Goal: Task Accomplishment & Management: Manage account settings

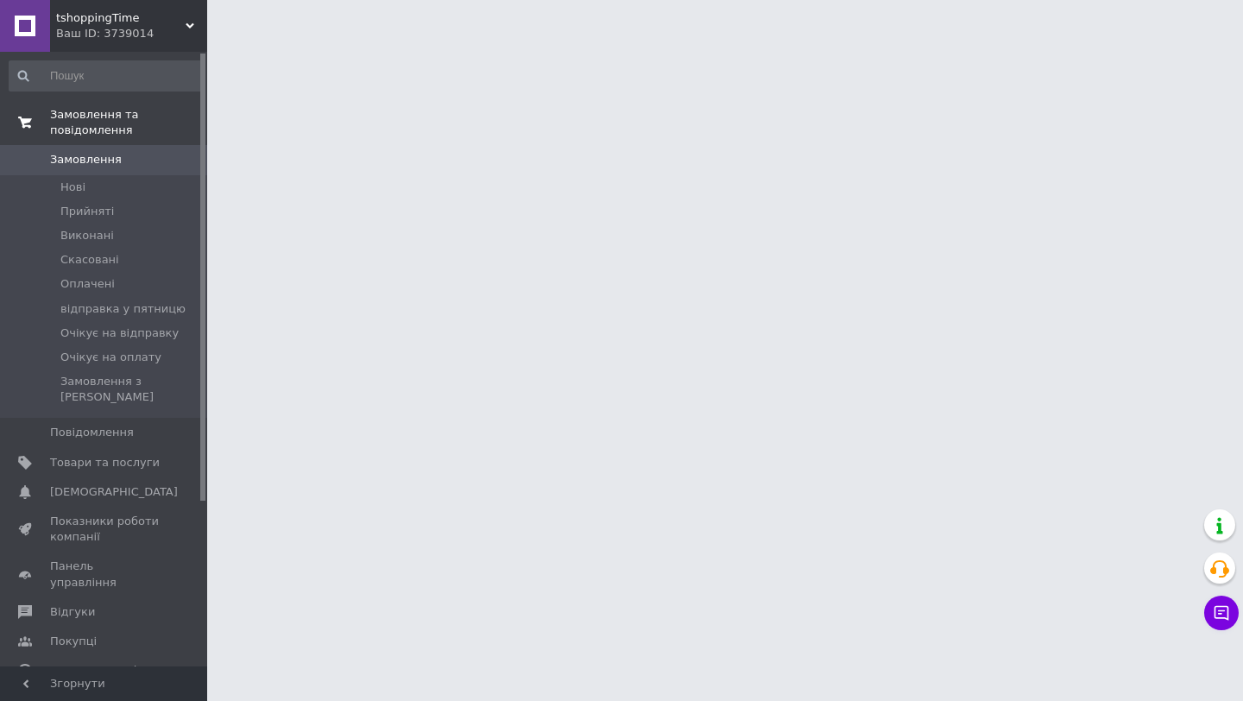
click at [109, 129] on span "Замовлення та повідомлення" at bounding box center [128, 122] width 157 height 31
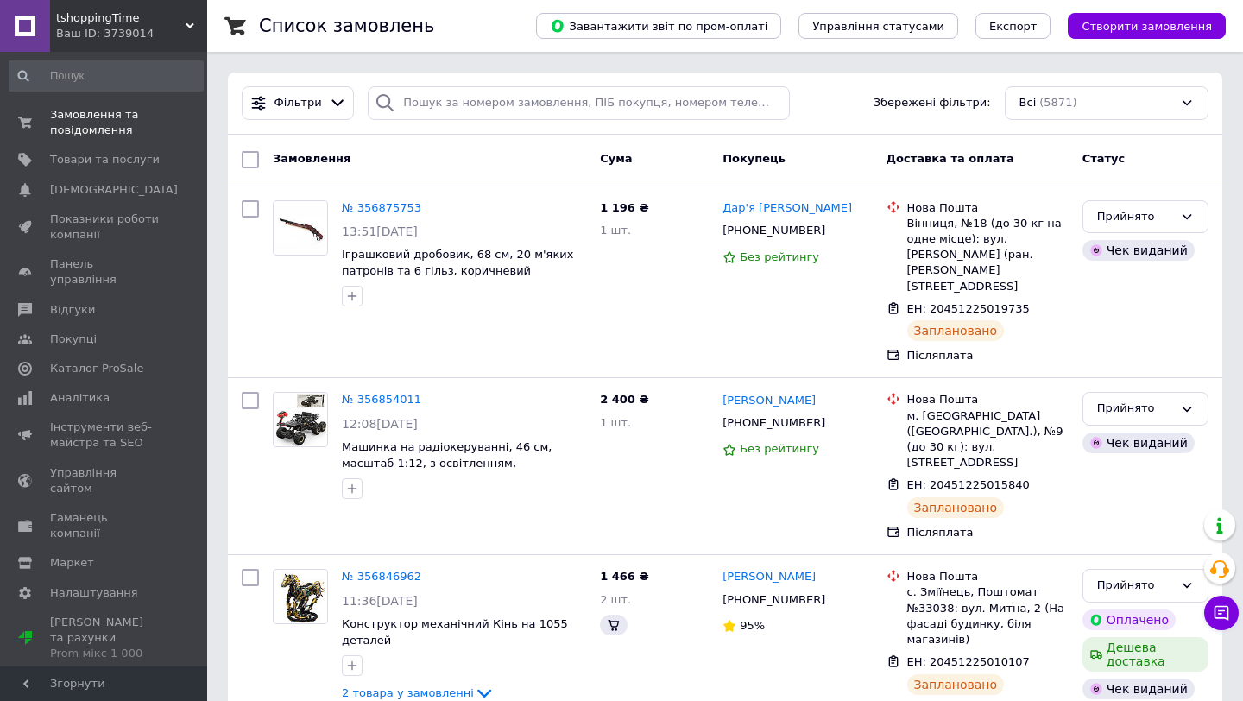
click at [138, 15] on span "tshoppingTime" at bounding box center [120, 18] width 129 height 16
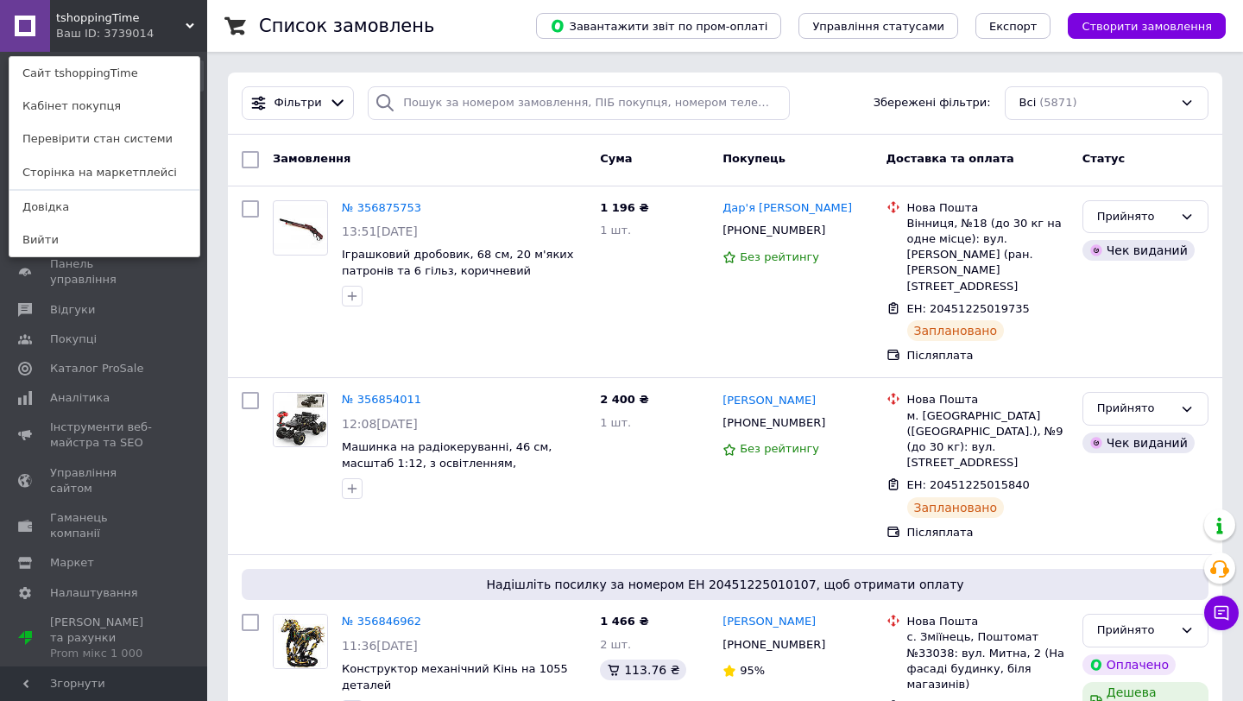
click at [123, 30] on div "Ваш ID: 3739014" at bounding box center [92, 34] width 72 height 16
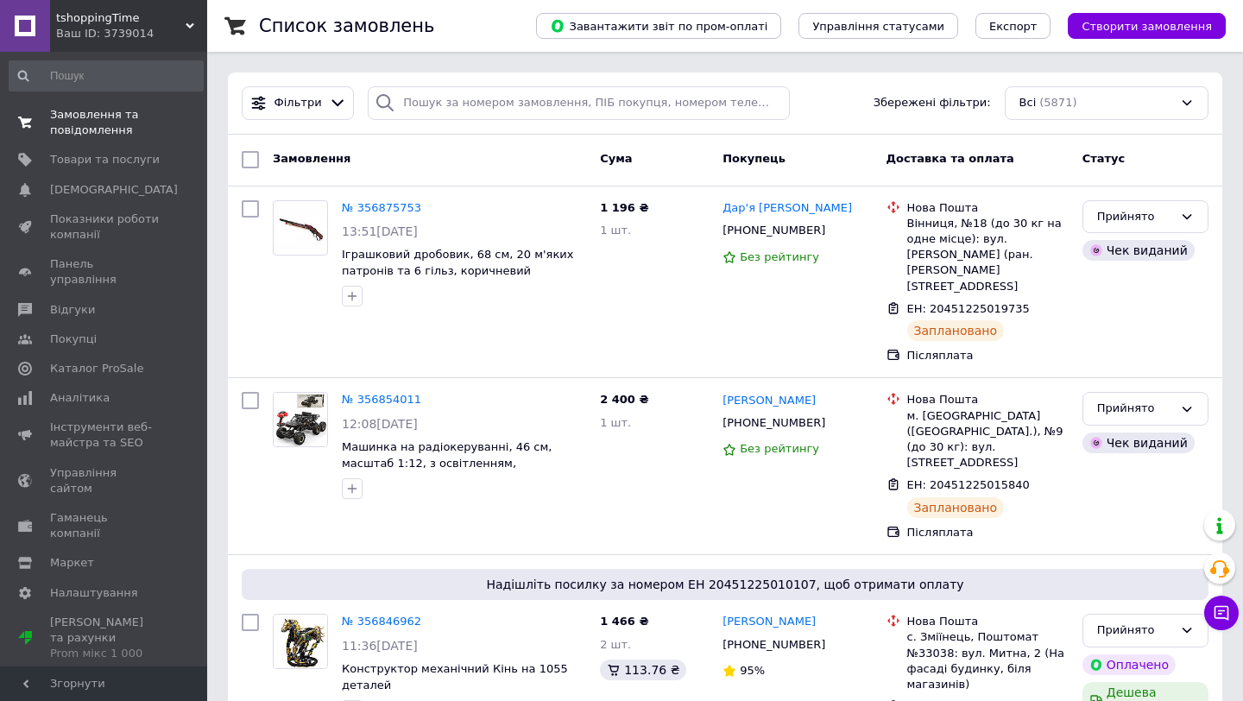
click at [117, 138] on link "Замовлення та повідомлення 0 0" at bounding box center [106, 122] width 212 height 45
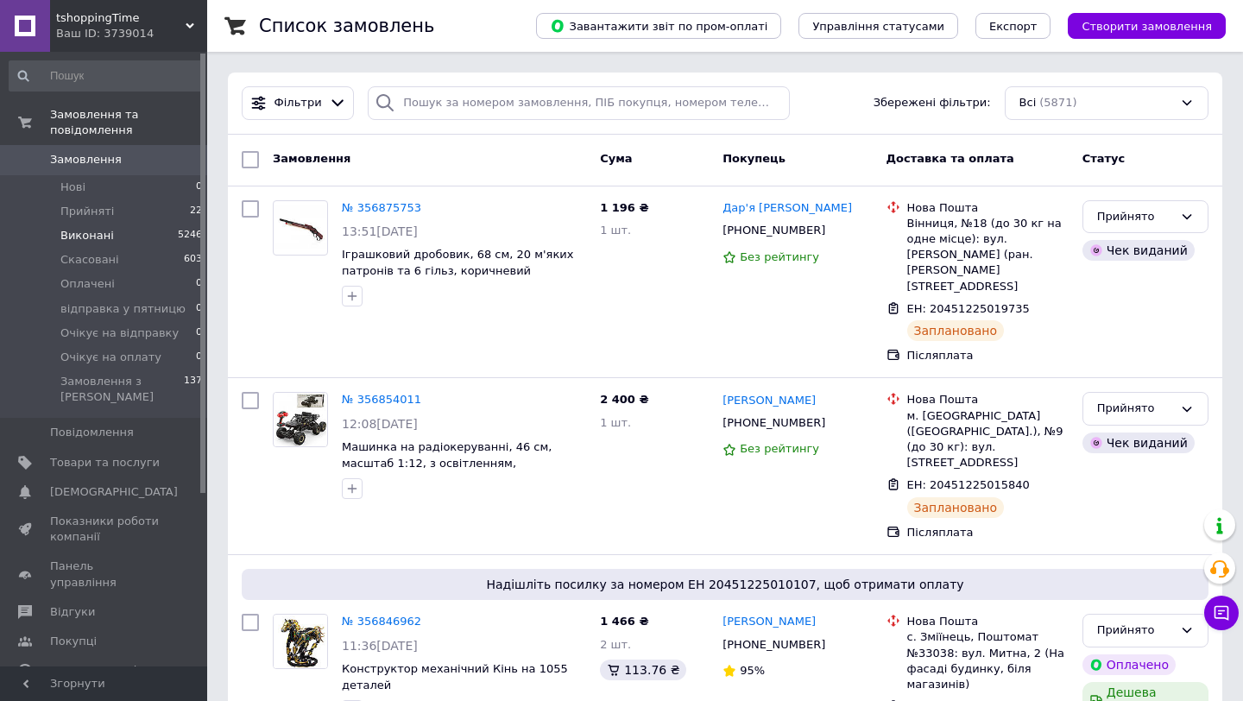
click at [118, 230] on li "Виконані 5246" at bounding box center [106, 236] width 212 height 24
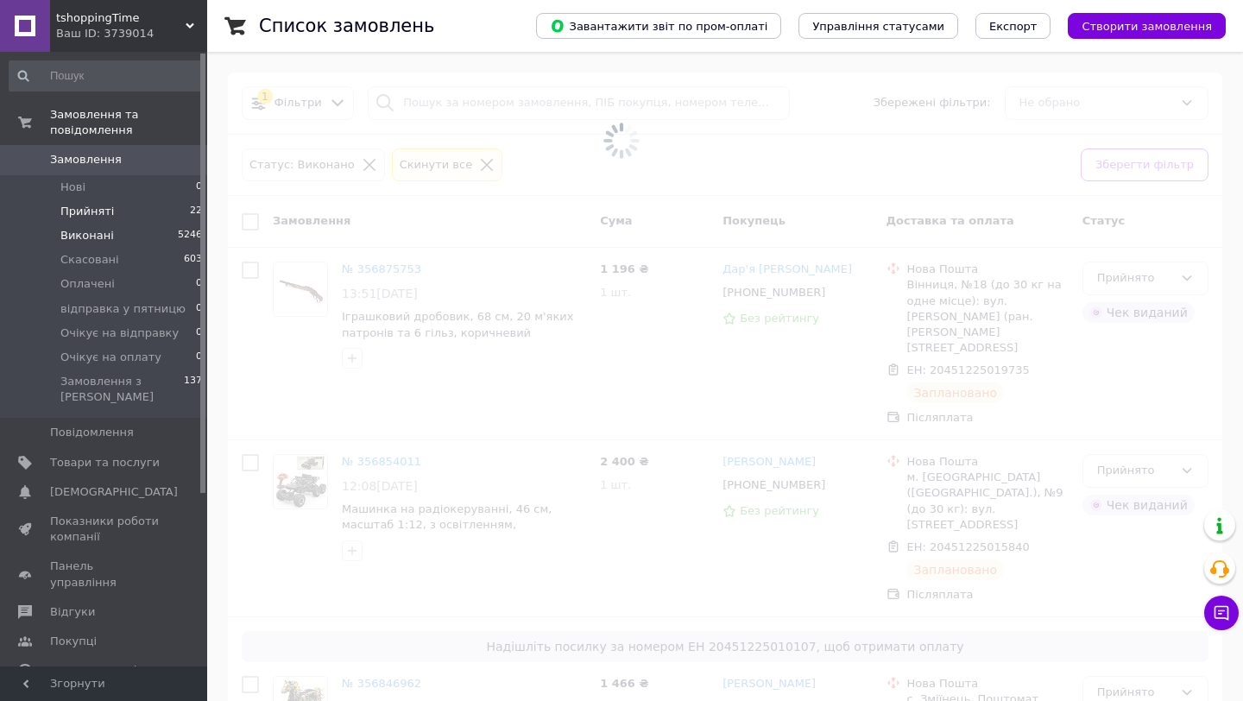
click at [116, 215] on li "Прийняті 22" at bounding box center [106, 211] width 212 height 24
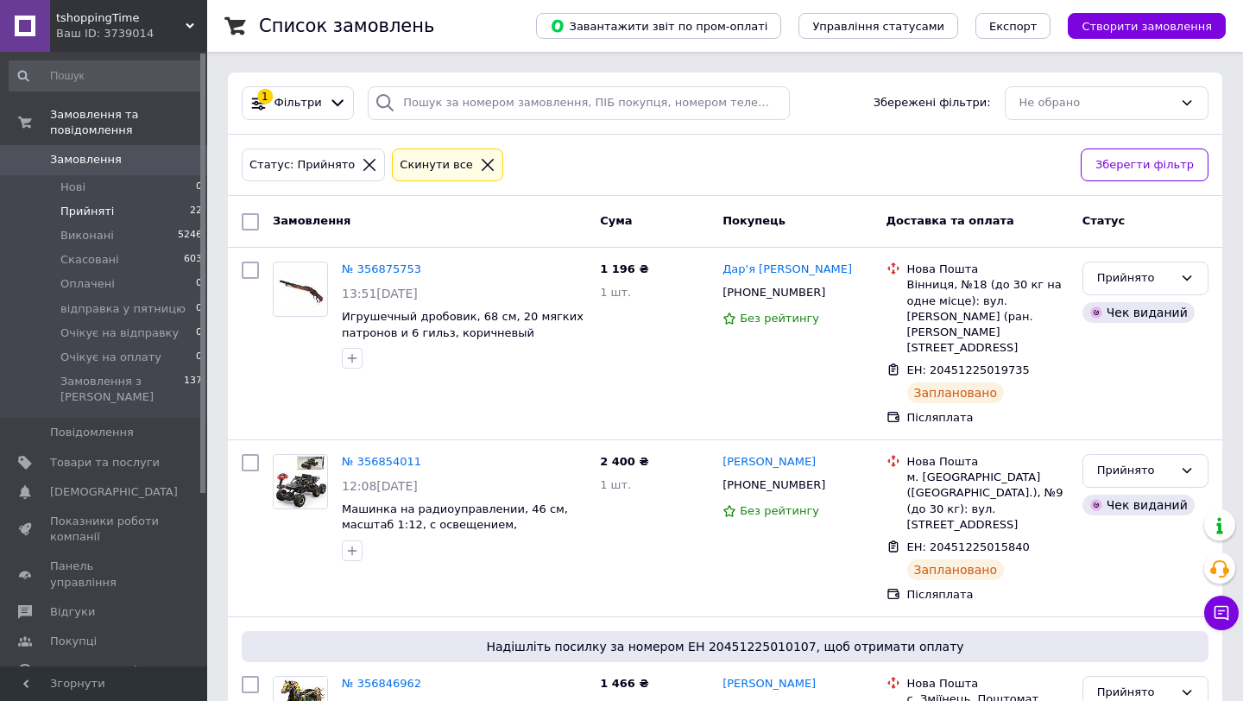
click at [558, 239] on div "Замовлення Cума Покупець Доставка та оплата Статус" at bounding box center [725, 222] width 994 height 52
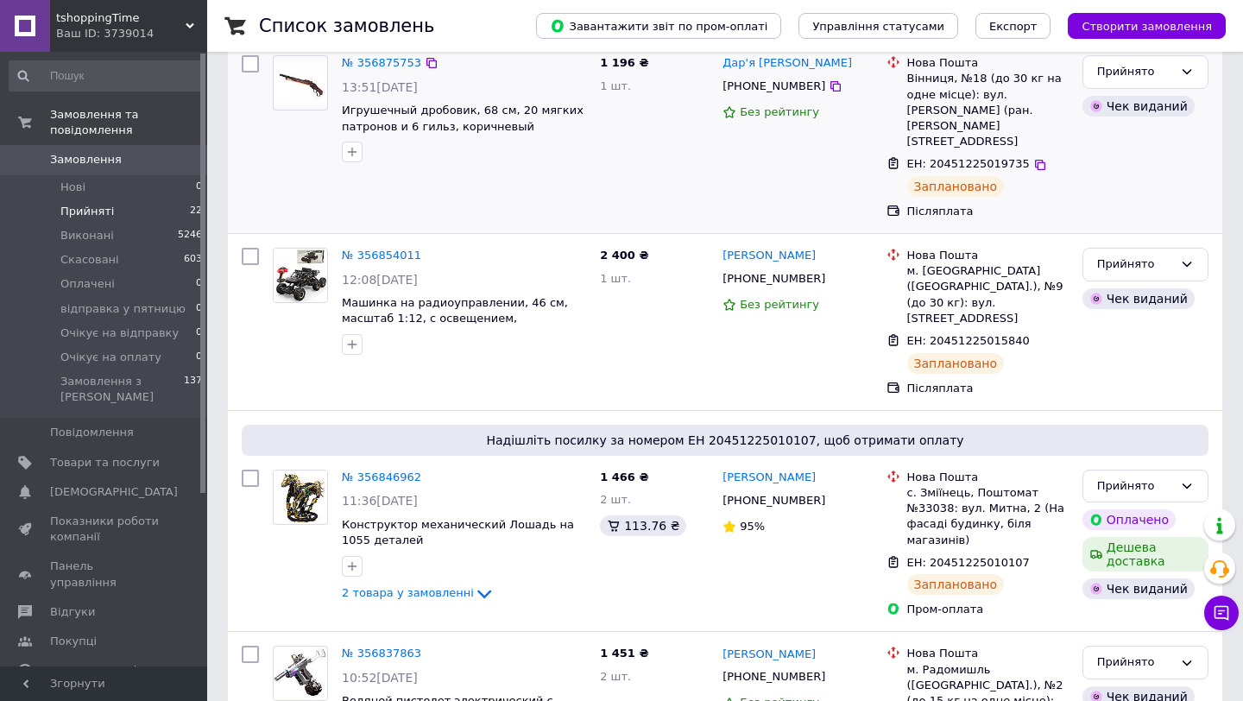
scroll to position [207, 0]
click at [125, 104] on link "Замовлення та повідомлення" at bounding box center [106, 122] width 212 height 45
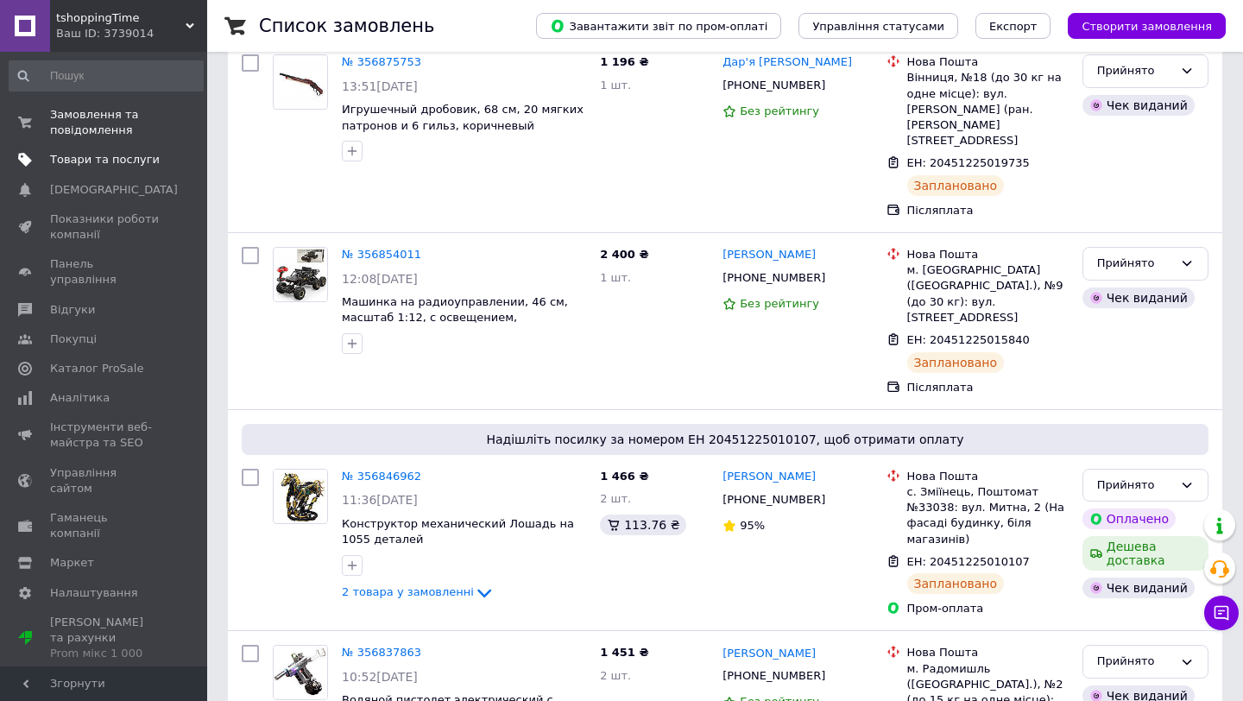
click at [117, 146] on link "Товари та послуги" at bounding box center [106, 159] width 212 height 29
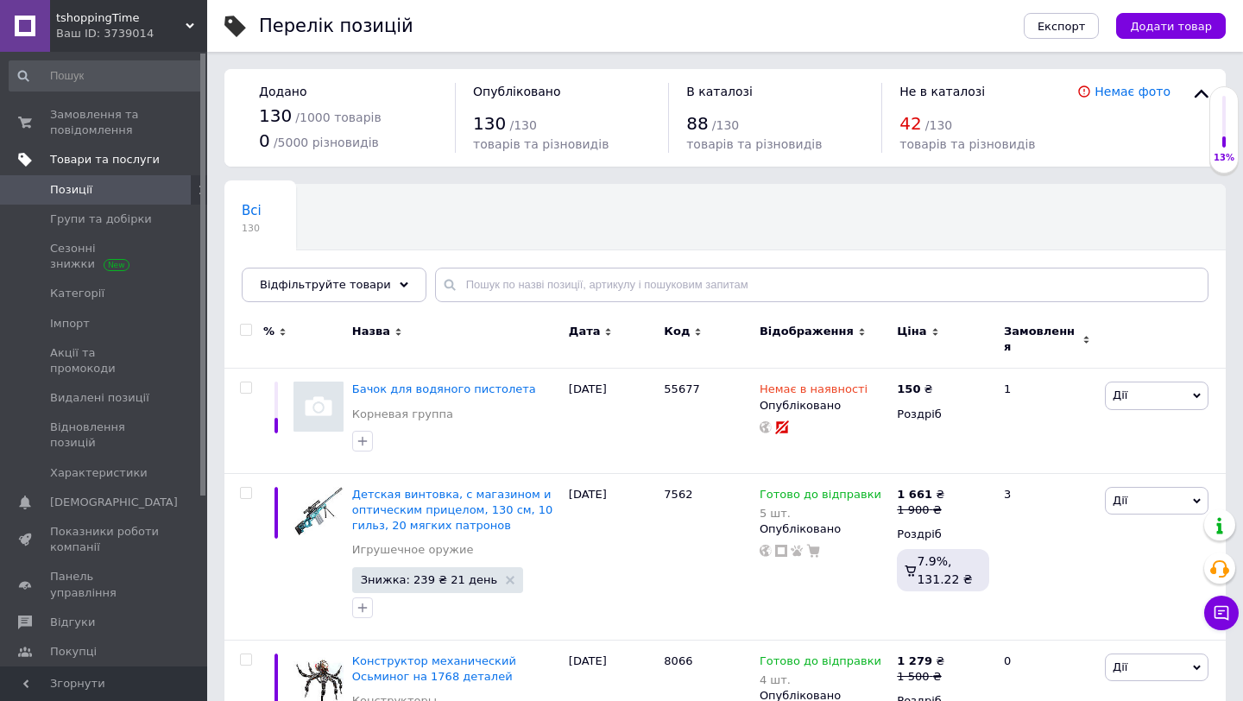
click at [121, 147] on link "Товари та послуги" at bounding box center [106, 159] width 212 height 29
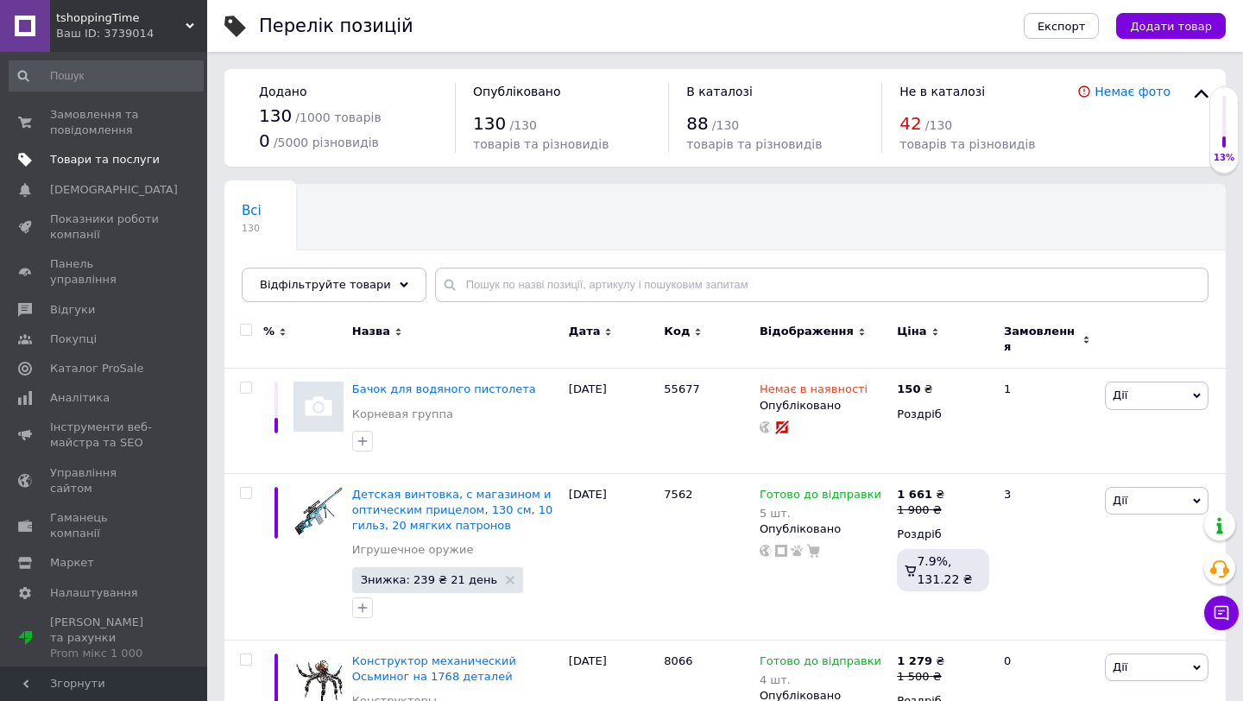
click at [119, 146] on link "Товари та послуги" at bounding box center [106, 159] width 212 height 29
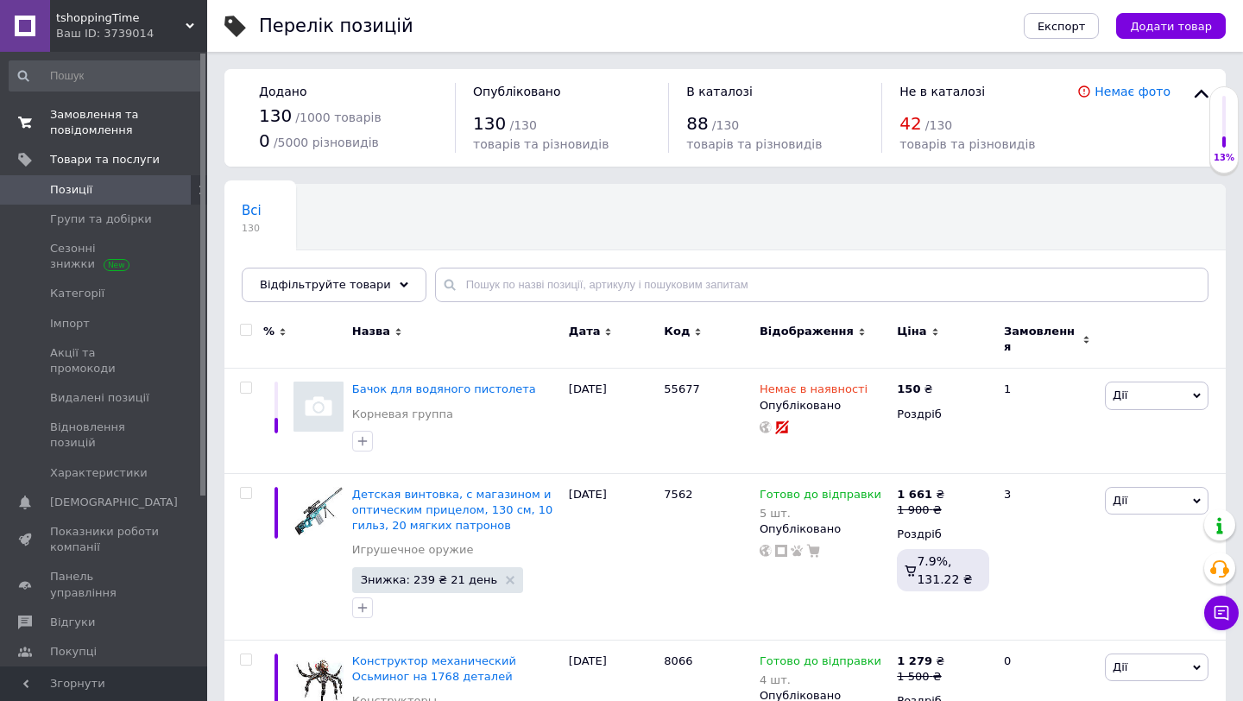
click at [117, 136] on span "Замовлення та повідомлення" at bounding box center [105, 122] width 110 height 31
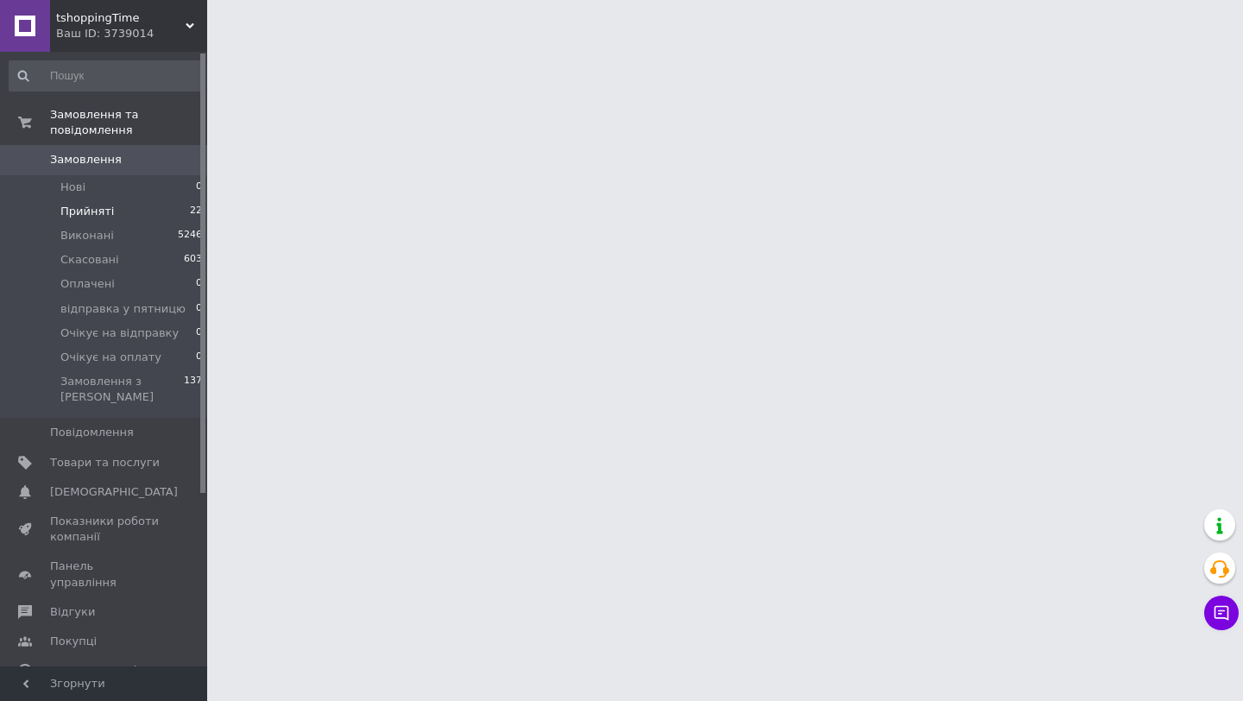
click at [127, 199] on li "Прийняті 22" at bounding box center [106, 211] width 212 height 24
click at [129, 202] on li "Прийняті 22" at bounding box center [106, 211] width 212 height 24
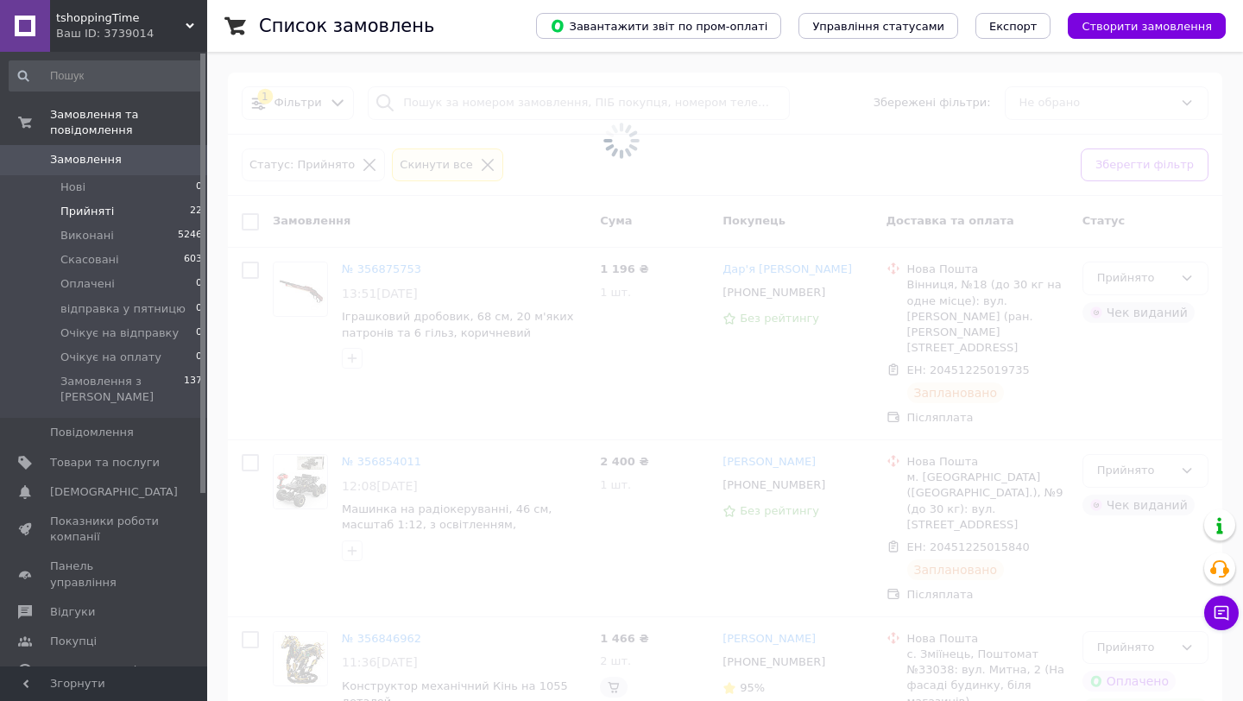
click at [134, 212] on li "Прийняті 22" at bounding box center [106, 211] width 212 height 24
click at [586, 212] on span at bounding box center [621, 140] width 1243 height 281
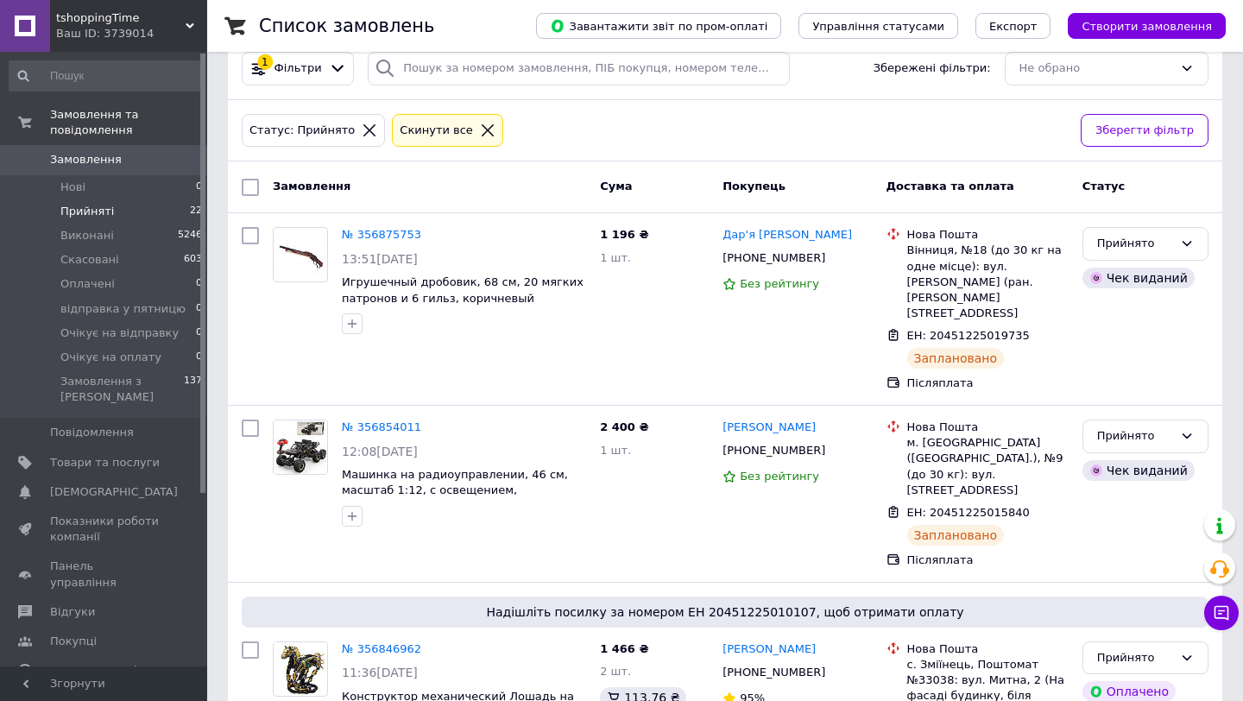
scroll to position [69, 0]
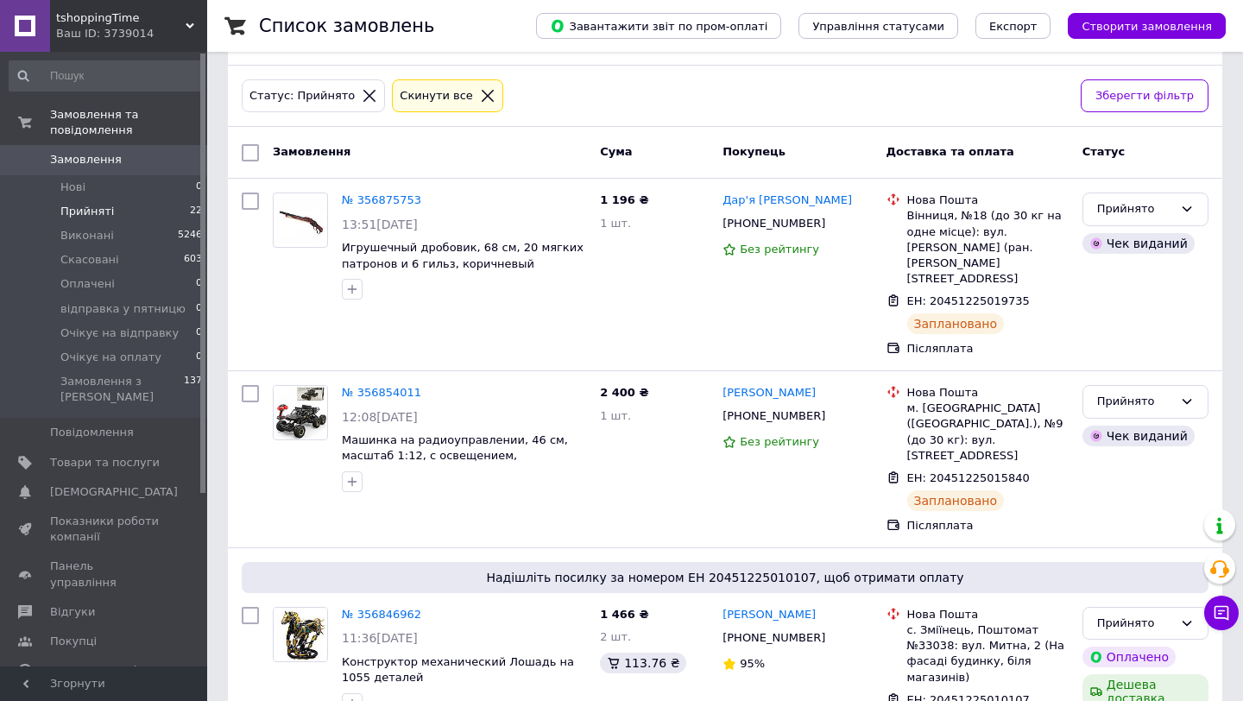
click at [646, 131] on div "Замовлення Cума Покупець Доставка та оплата Статус" at bounding box center [725, 153] width 994 height 52
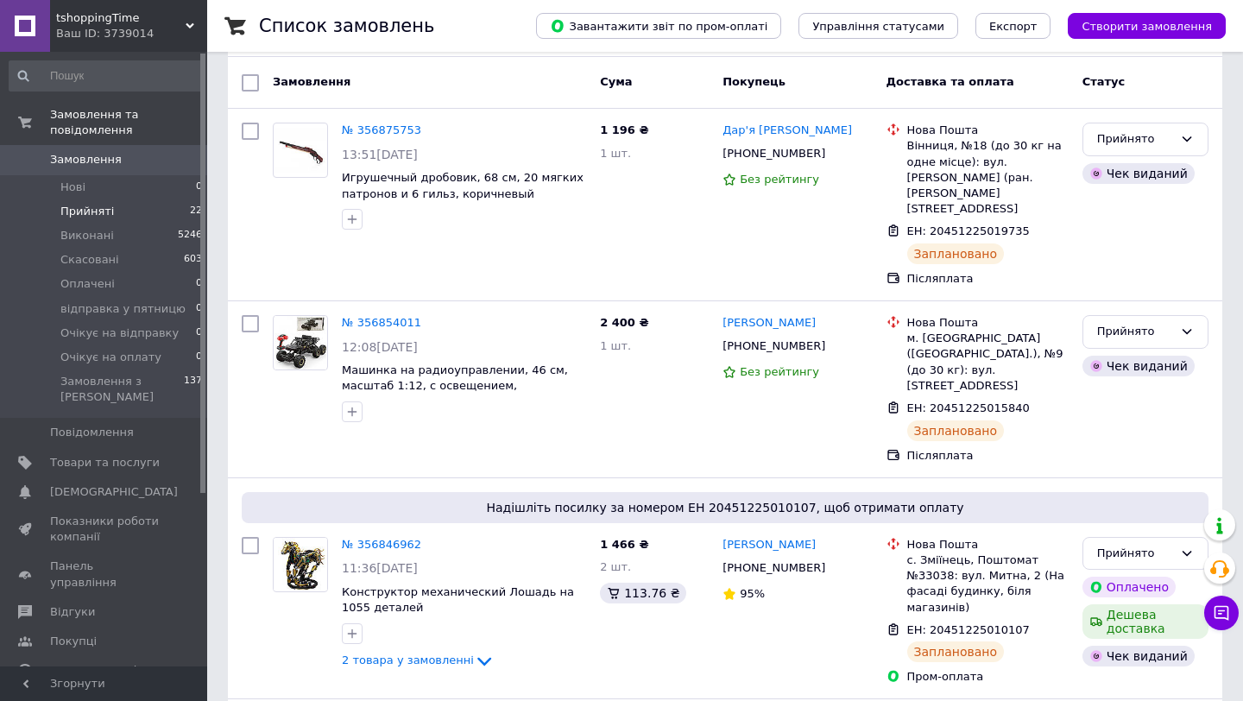
scroll to position [173, 0]
